Goal: Transaction & Acquisition: Download file/media

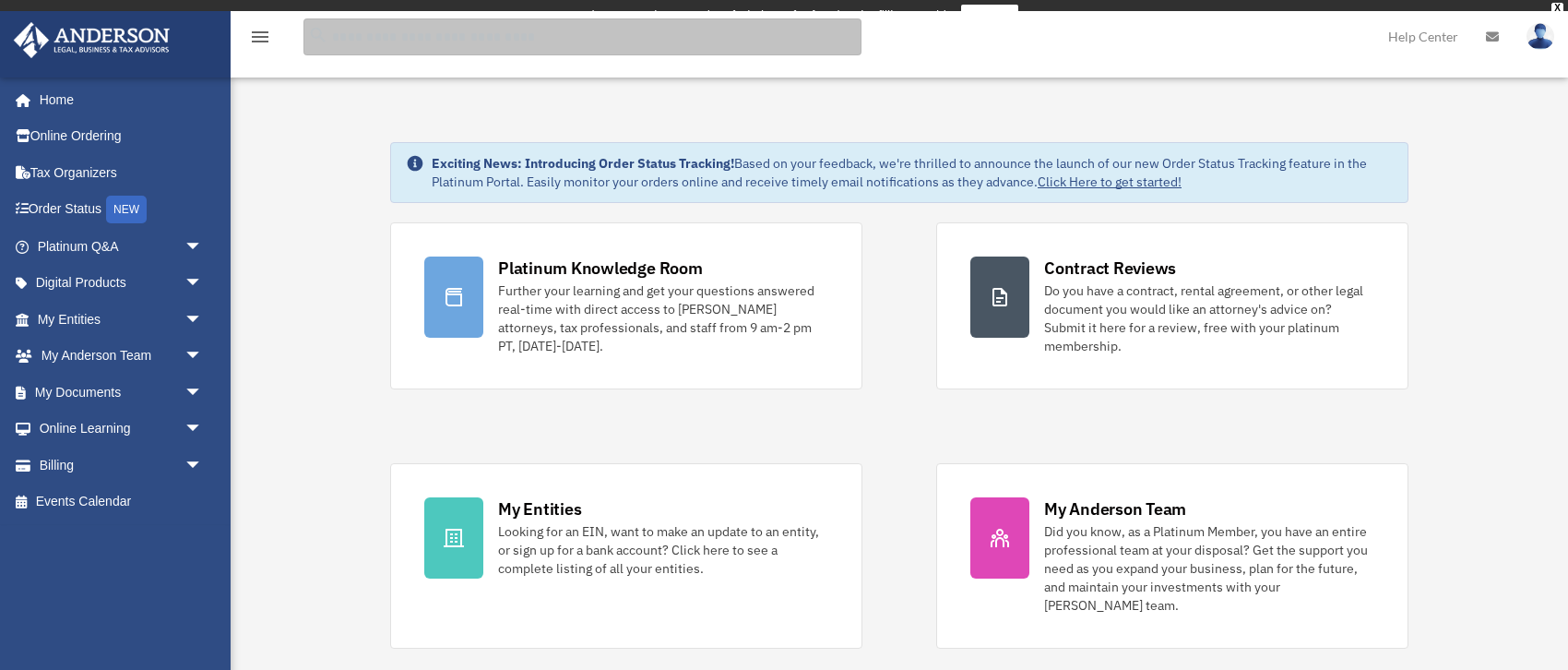
click at [470, 42] on input "search" at bounding box center [582, 37] width 557 height 37
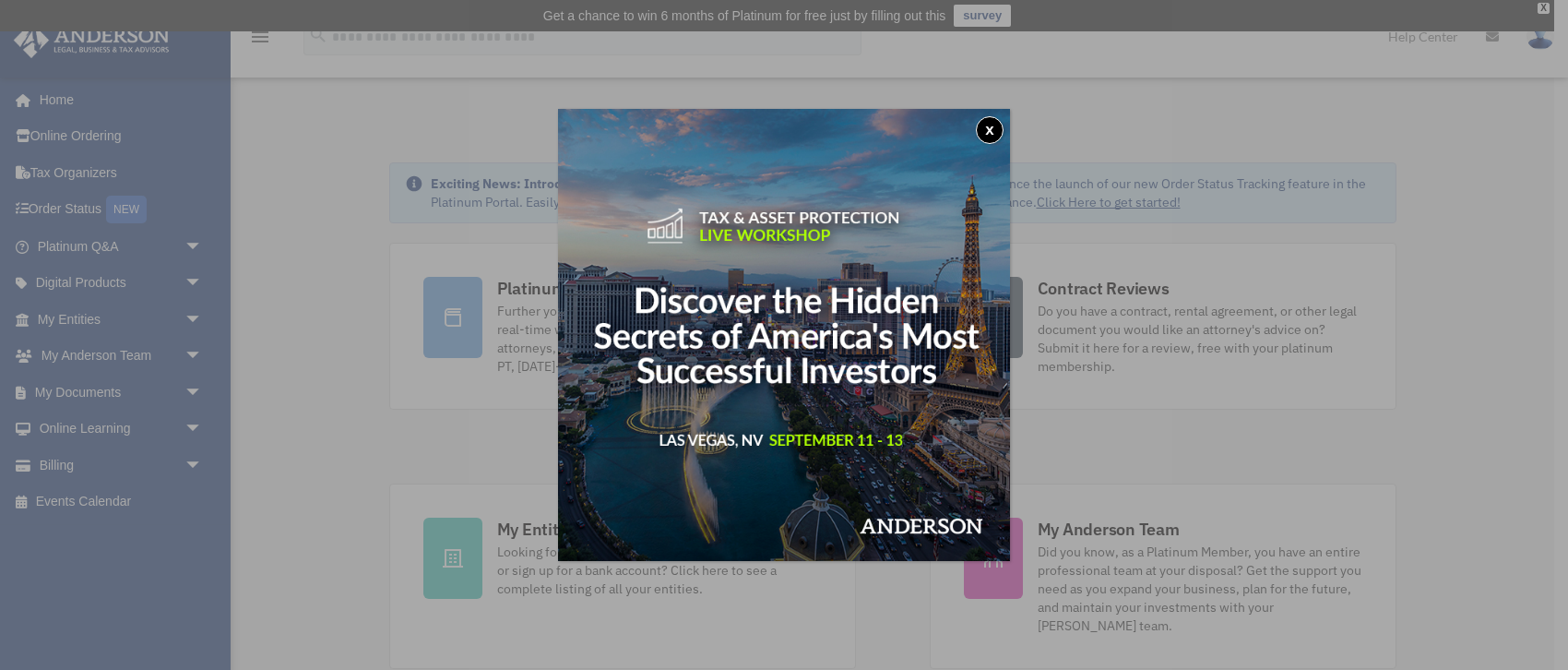
click at [995, 125] on button "x" at bounding box center [989, 130] width 27 height 27
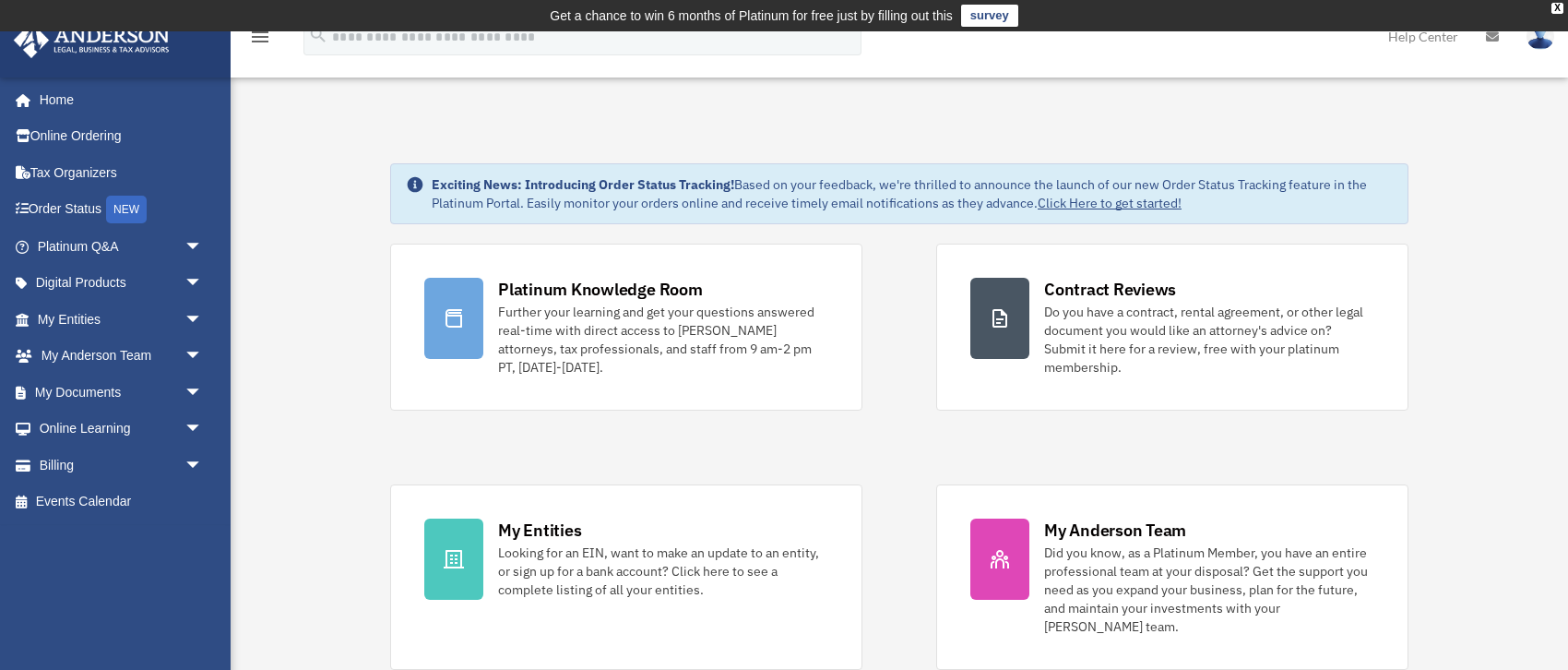
click at [1550, 8] on td "Get a chance to win 6 months of Platinum for free just by filling out this surv…" at bounding box center [784, 16] width 1568 height 31
click at [1552, 9] on div "X" at bounding box center [1557, 8] width 12 height 11
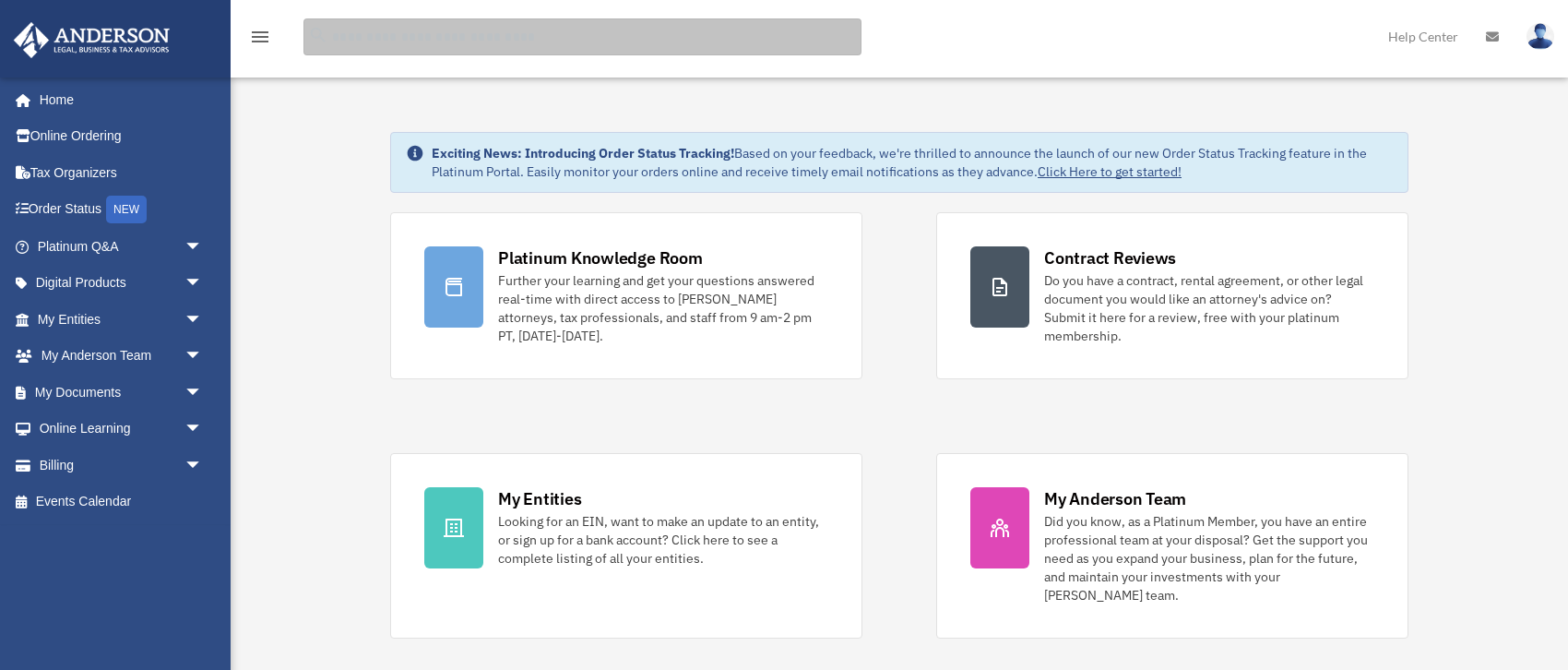
click at [517, 41] on input "search" at bounding box center [582, 37] width 557 height 37
type input "*****"
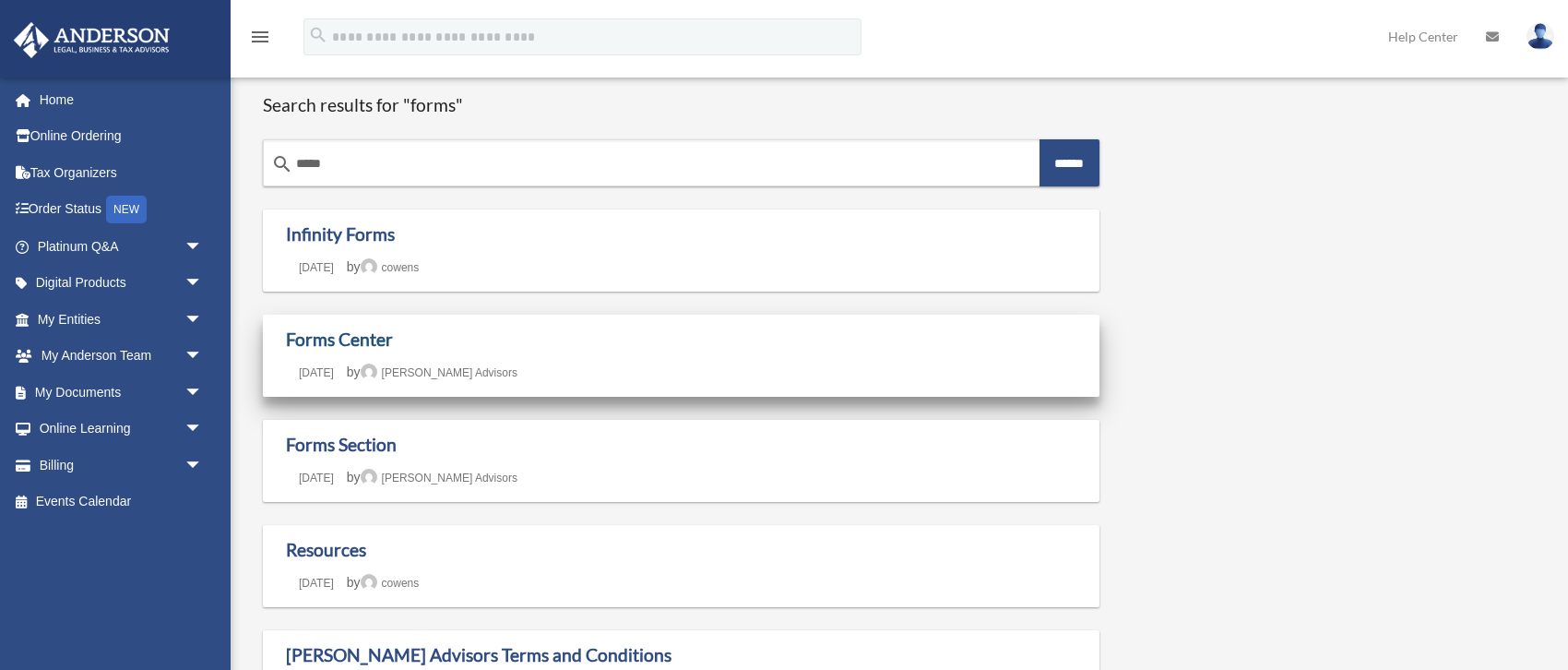
click at [360, 337] on link "Forms Center" at bounding box center [340, 339] width 107 height 21
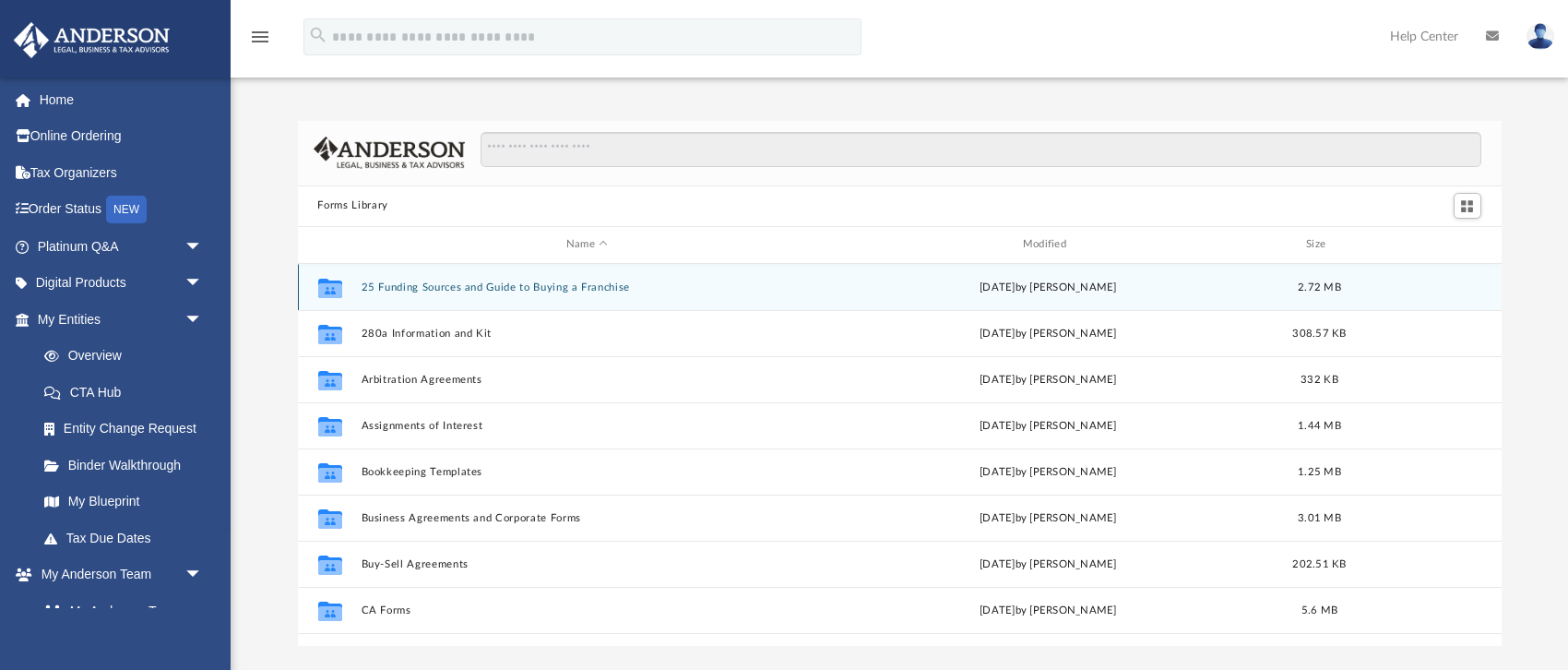
scroll to position [418, 1204]
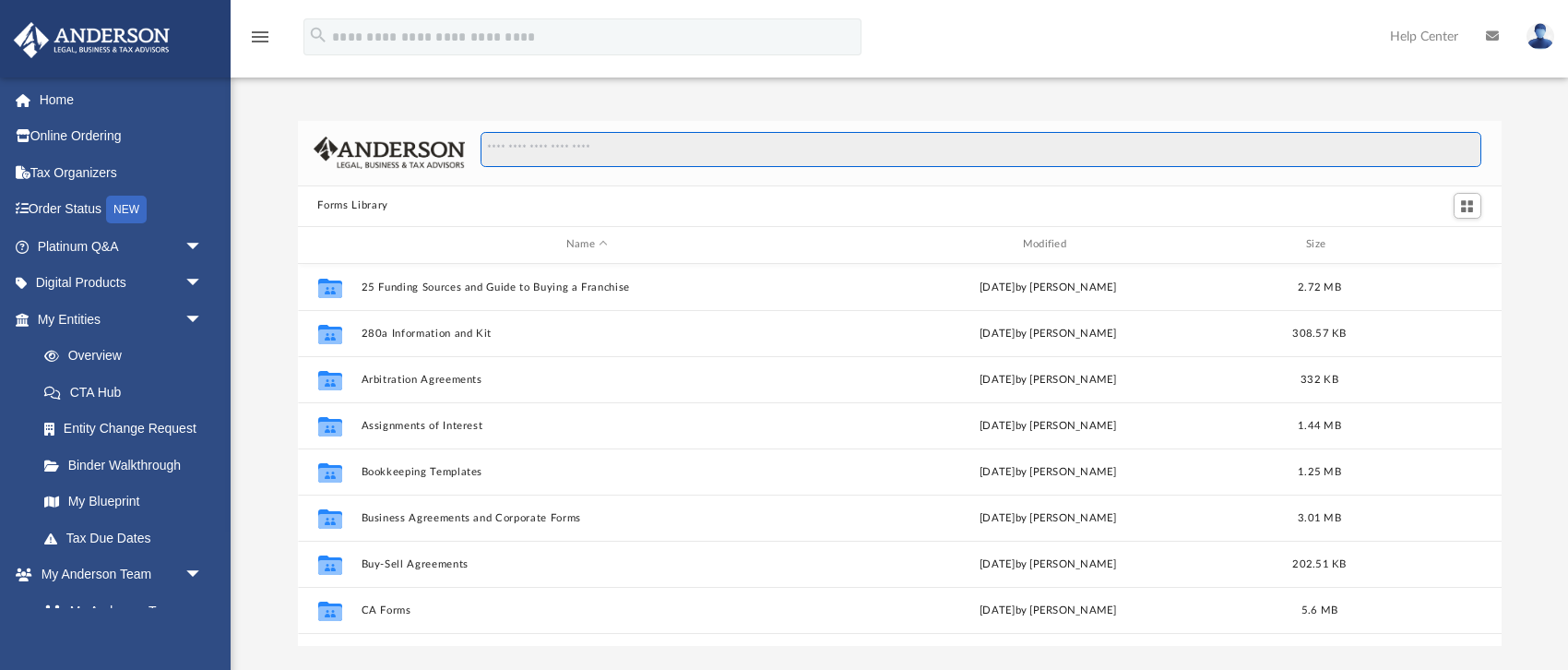
drag, startPoint x: 637, startPoint y: 147, endPoint x: 649, endPoint y: 153, distance: 13.4
click at [638, 148] on input "Search files and folders" at bounding box center [980, 149] width 1000 height 35
type input "********"
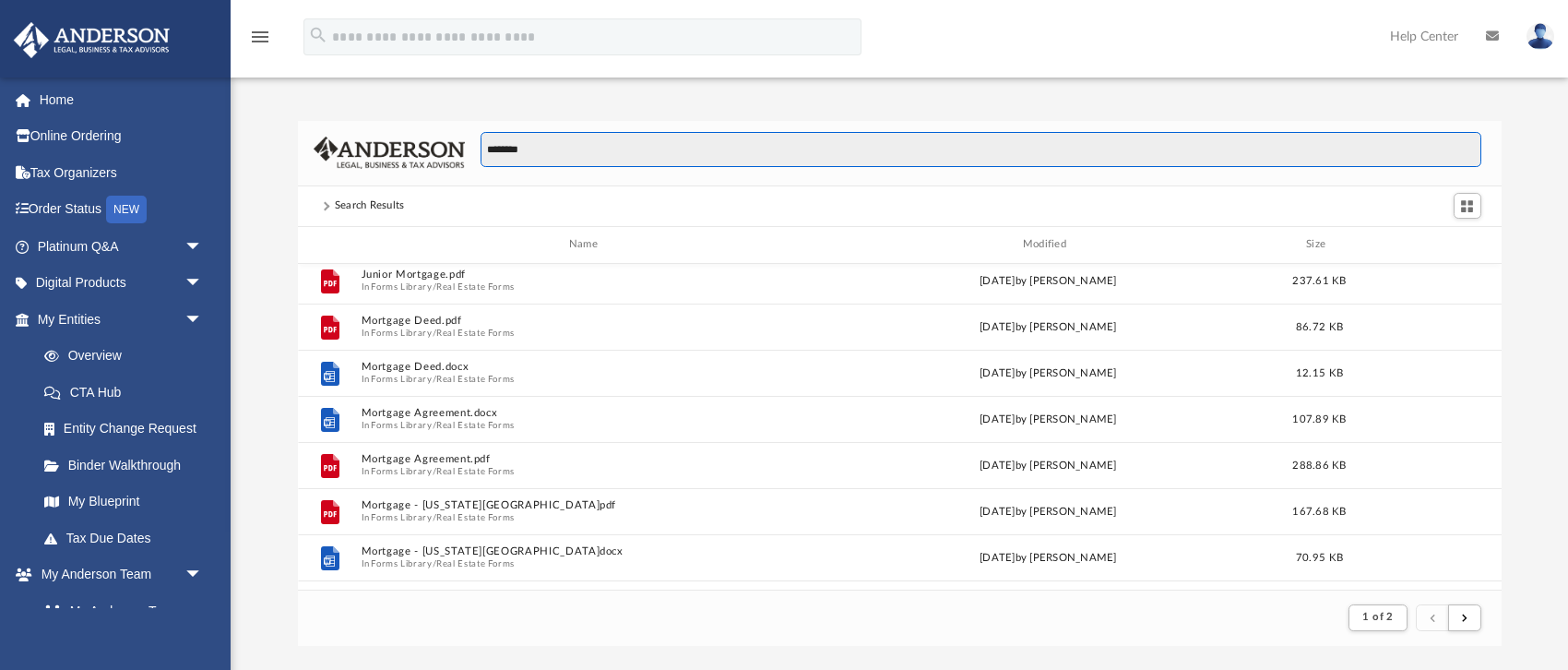
scroll to position [249, 0]
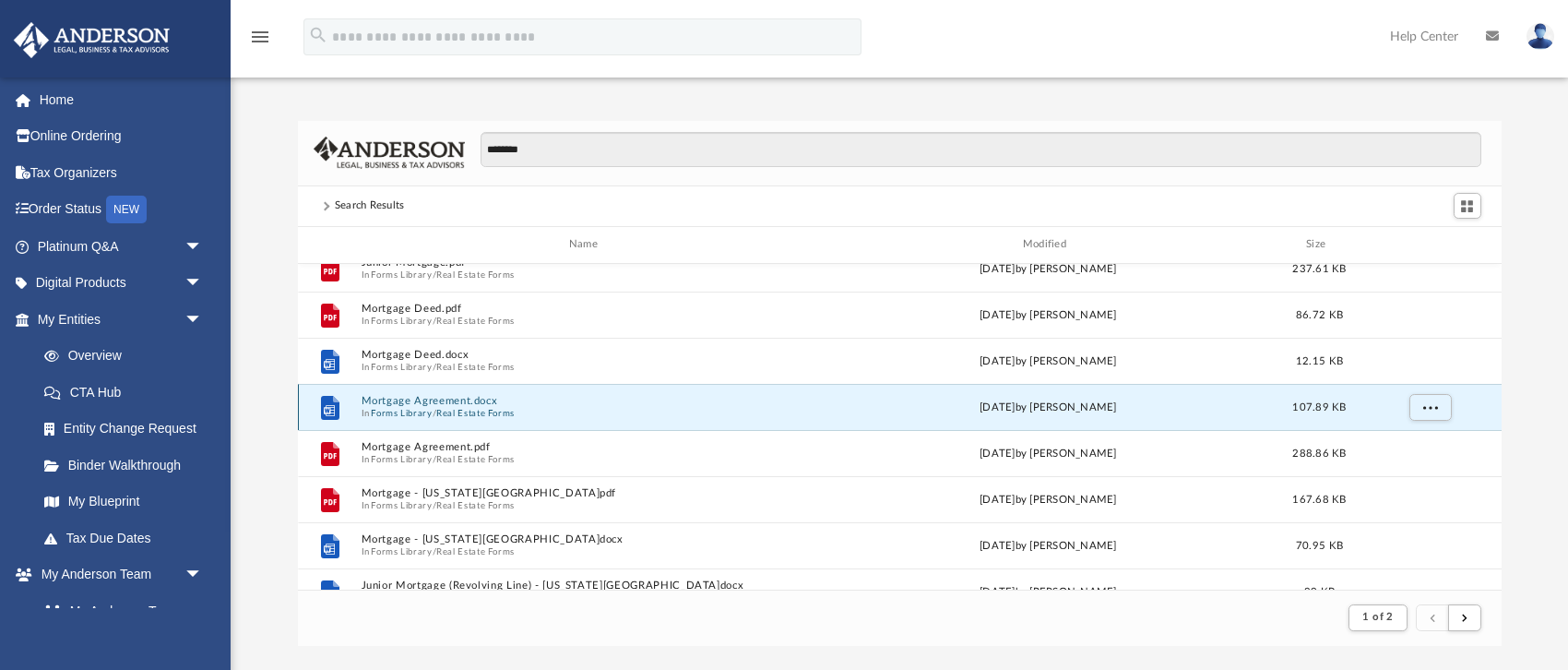
click at [424, 406] on button "Mortgage Agreement.docx" at bounding box center [587, 400] width 453 height 12
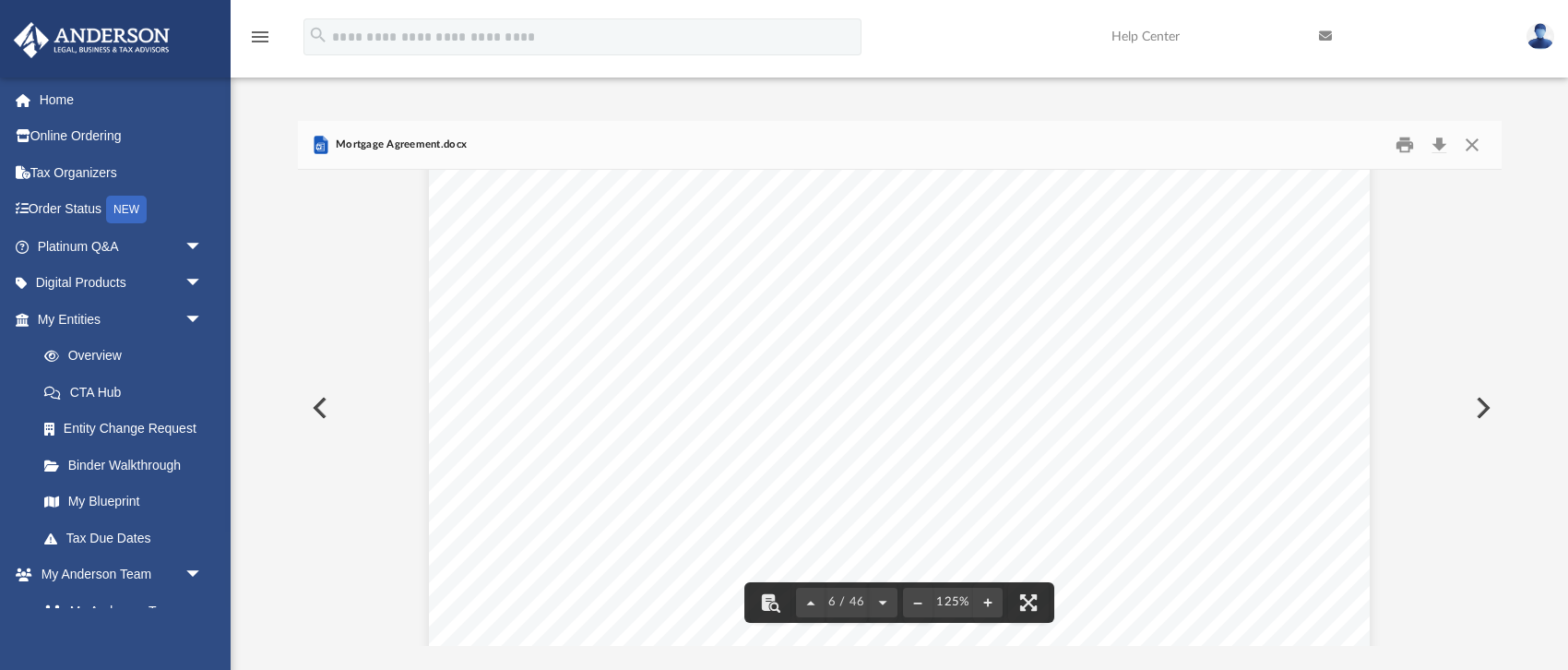
scroll to position [6572, 0]
click at [1439, 143] on button "Download" at bounding box center [1439, 144] width 33 height 28
click at [1475, 146] on button "Close" at bounding box center [1471, 144] width 33 height 28
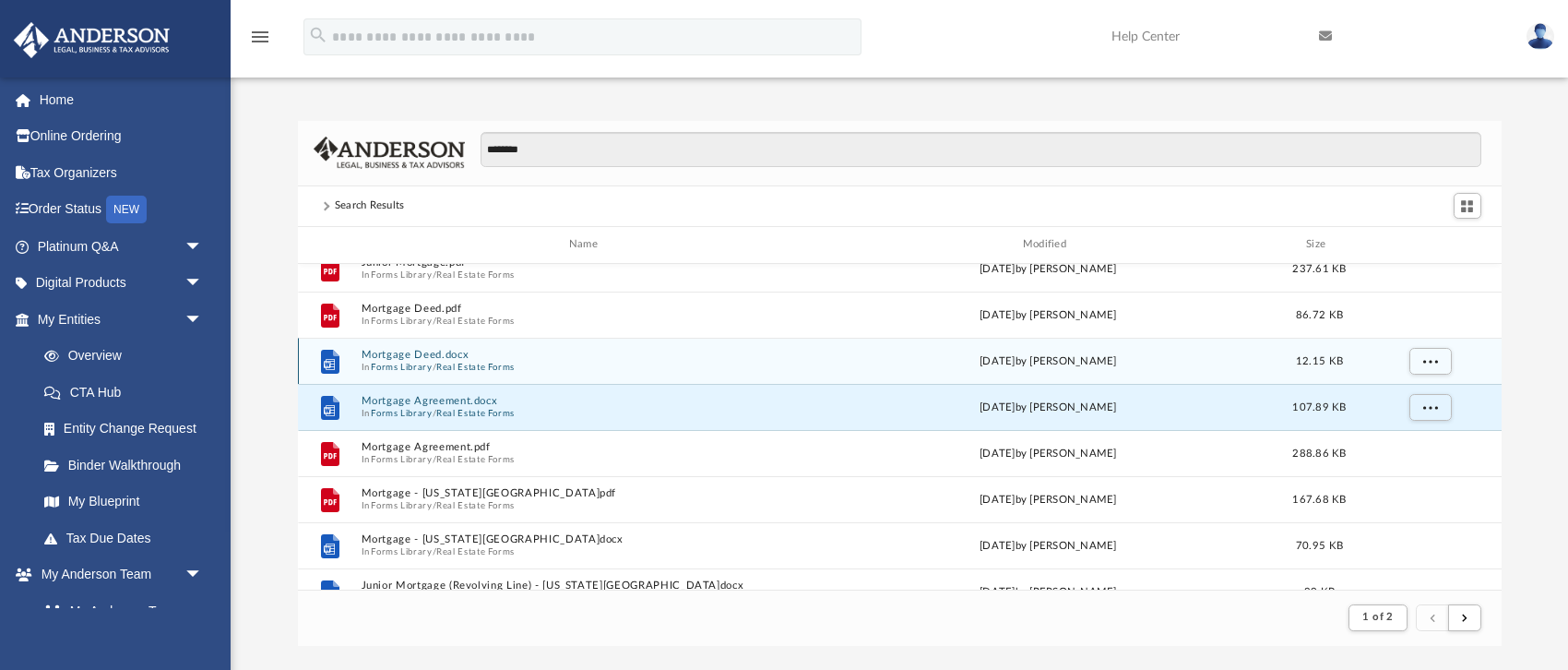
click at [381, 355] on button "Mortgage Deed.docx" at bounding box center [587, 355] width 453 height 12
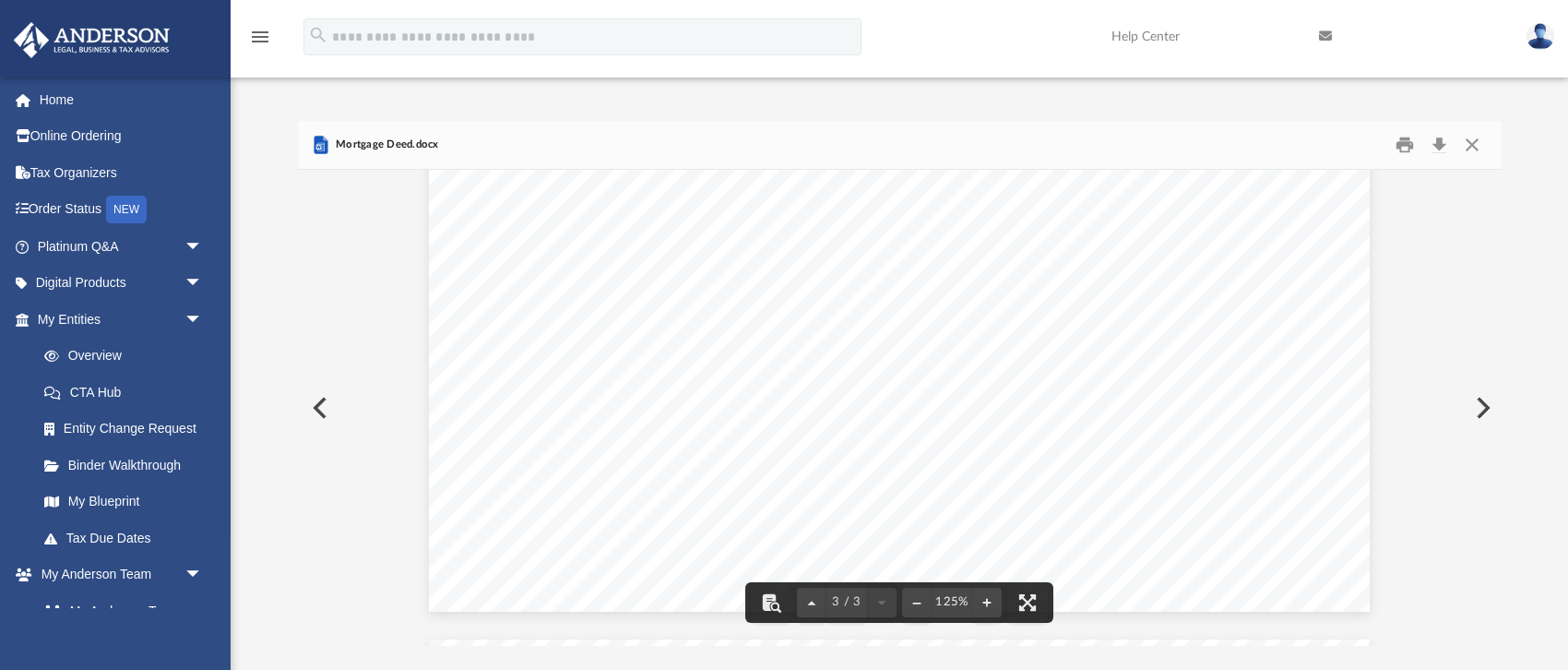
scroll to position [2014, 0]
click at [1441, 142] on button "Download" at bounding box center [1439, 144] width 33 height 28
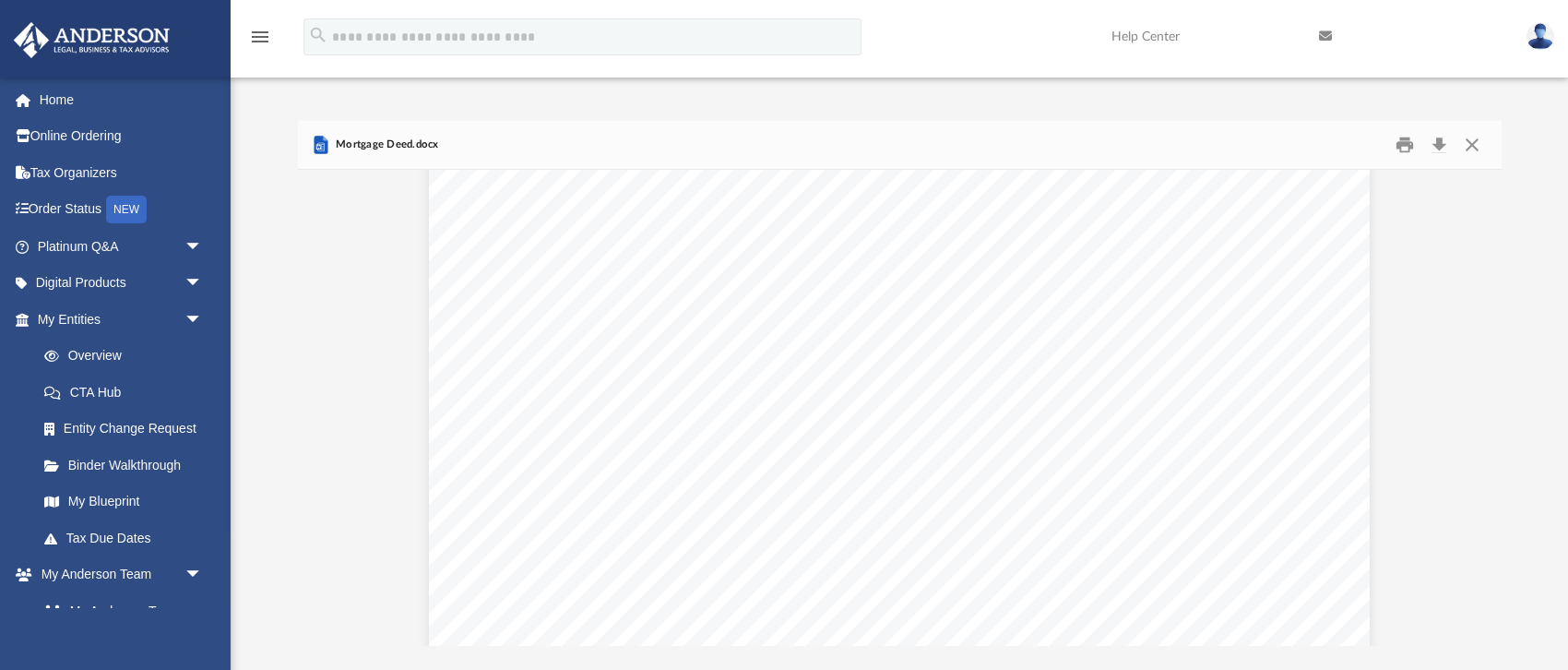
scroll to position [2006, 0]
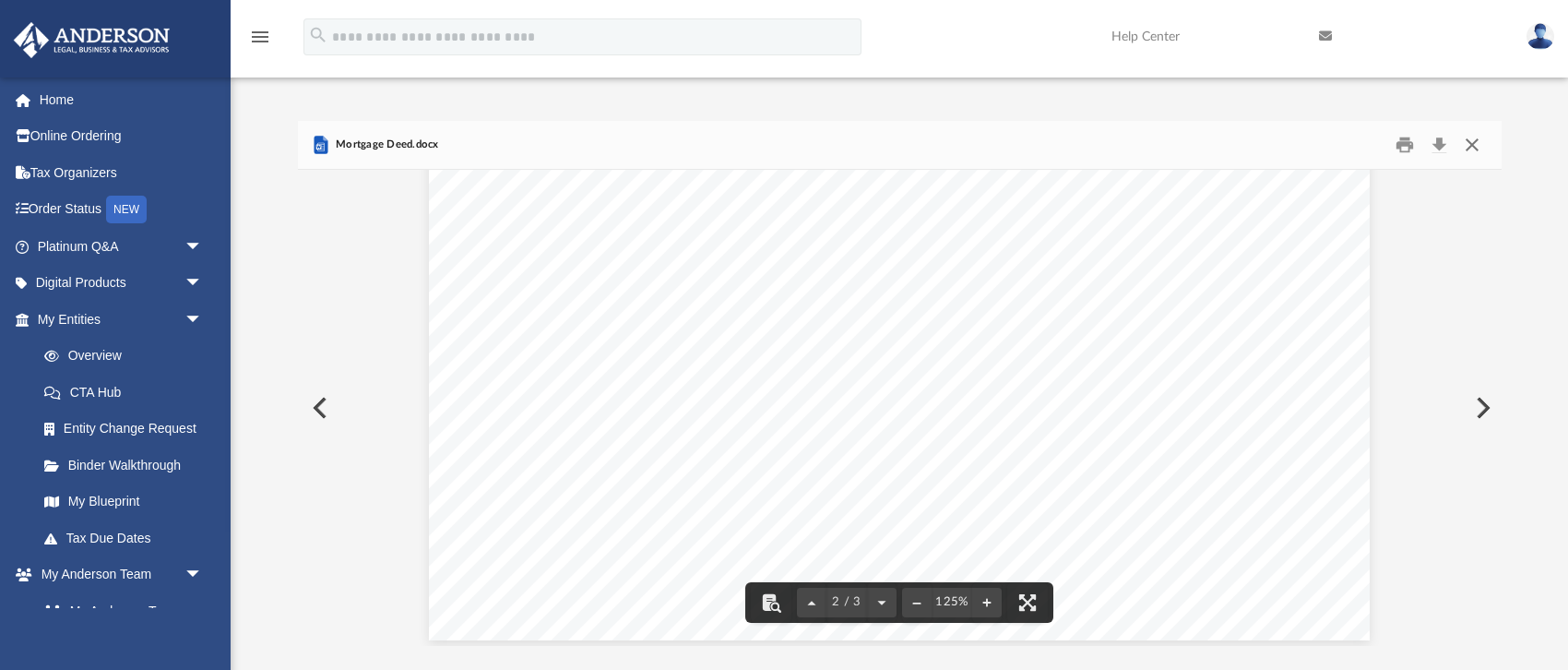
click at [1470, 139] on button "Close" at bounding box center [1471, 144] width 33 height 28
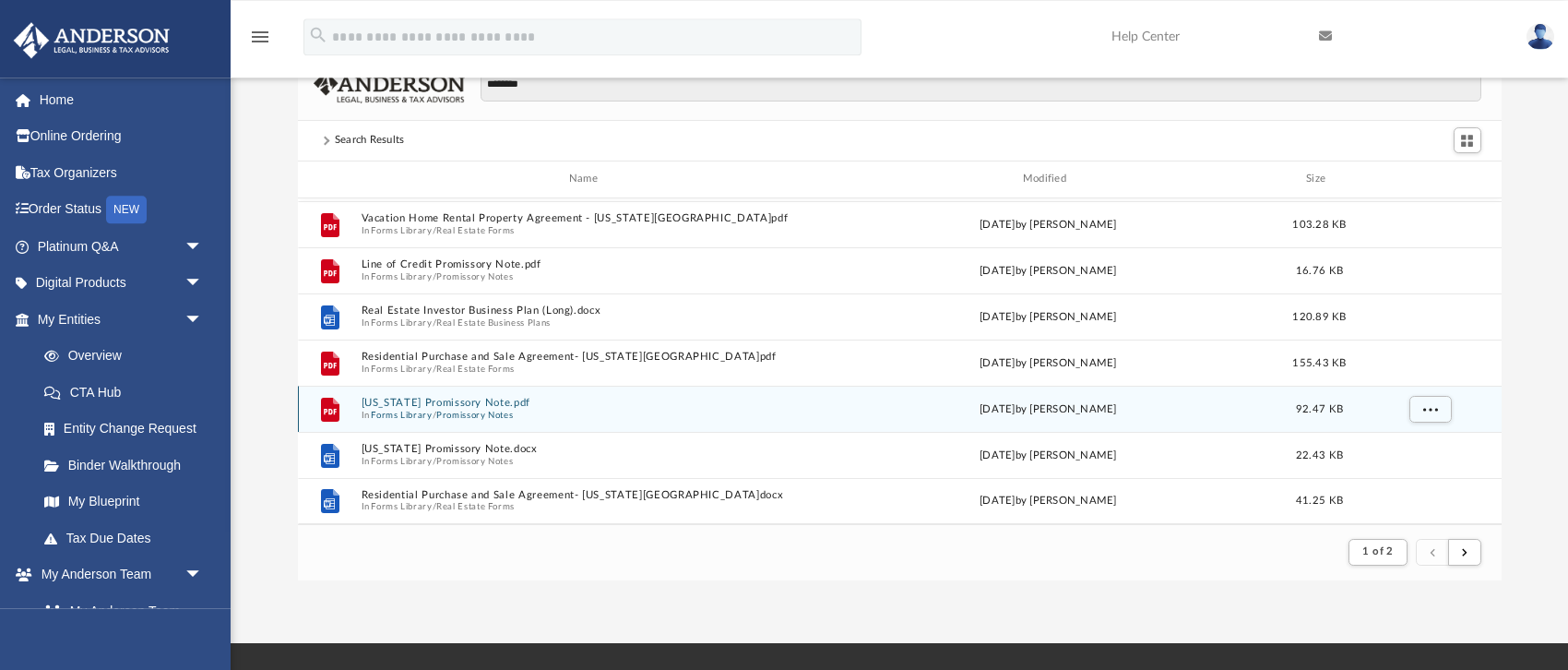
scroll to position [97, 0]
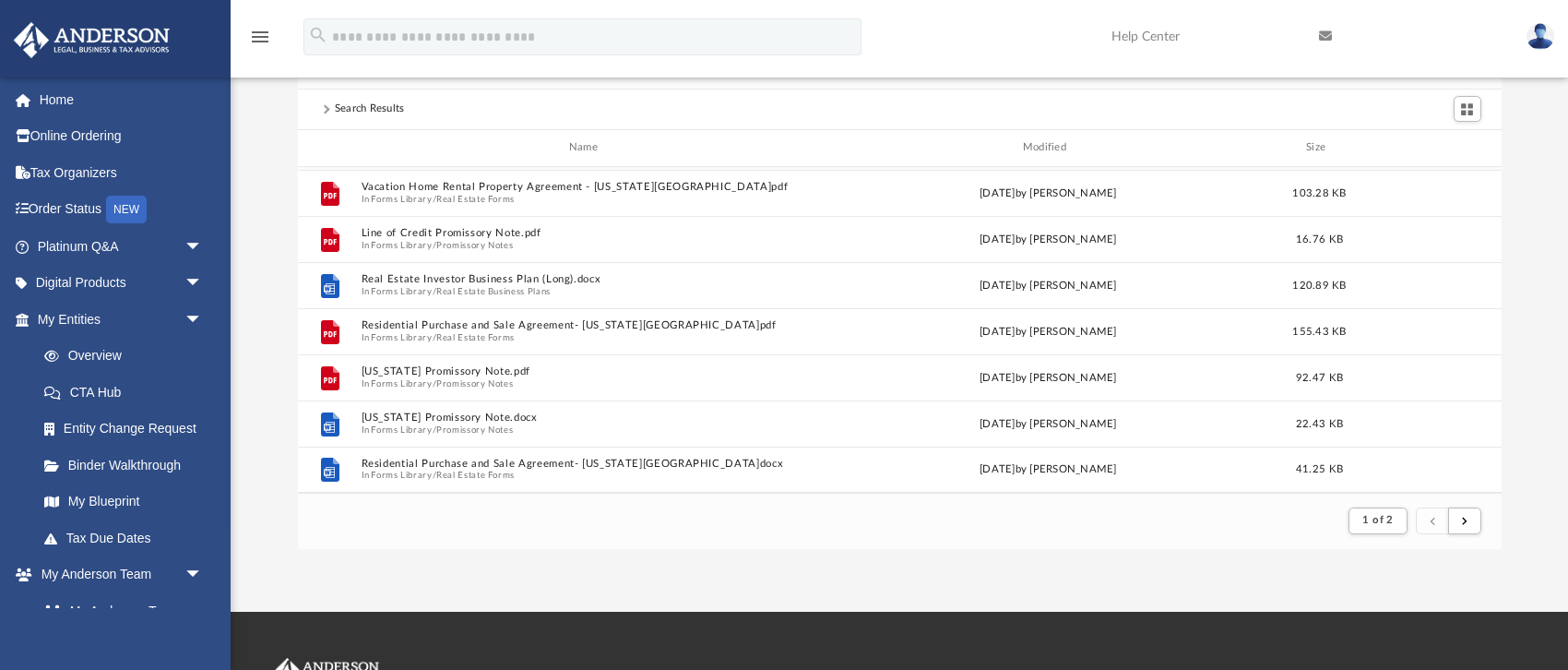
click at [1536, 38] on img at bounding box center [1540, 36] width 27 height 26
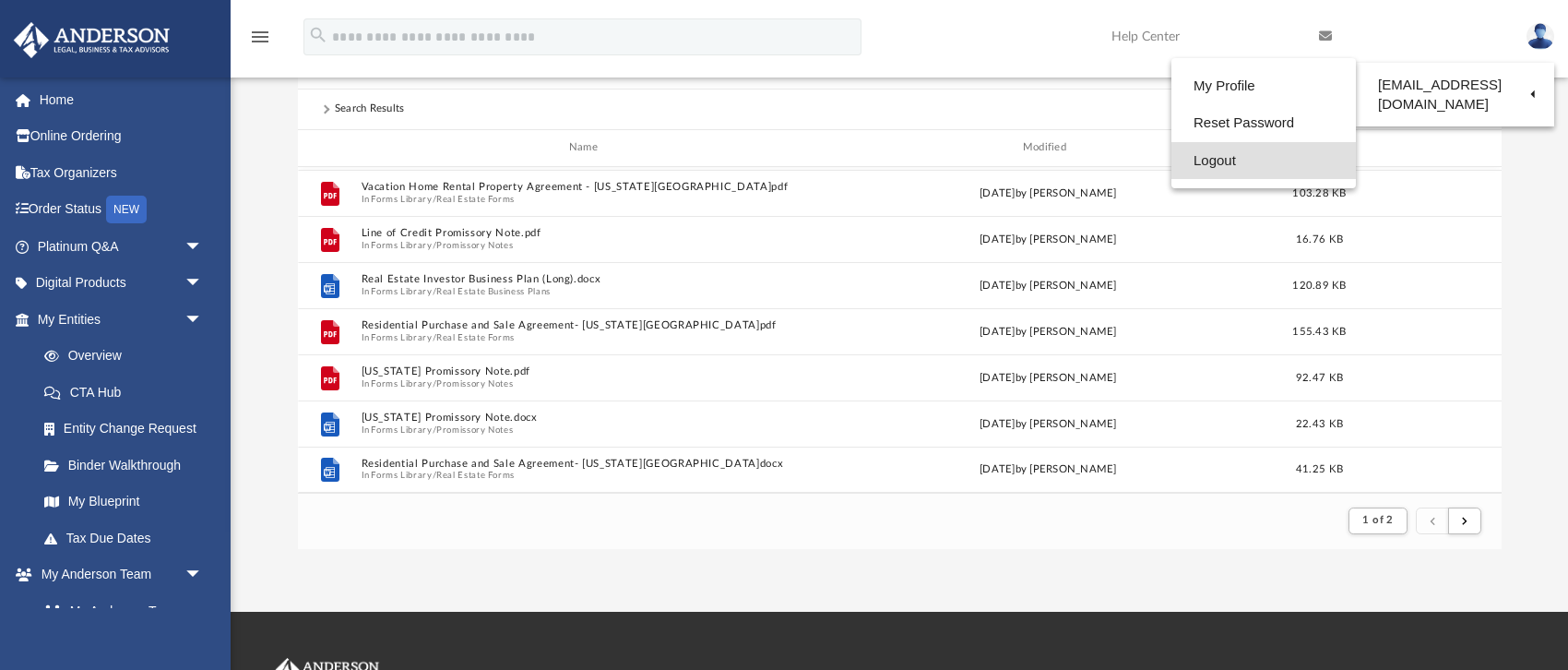
click at [1171, 166] on link "Logout" at bounding box center [1262, 160] width 185 height 38
